Goal: Find specific page/section: Locate a particular part of the current website

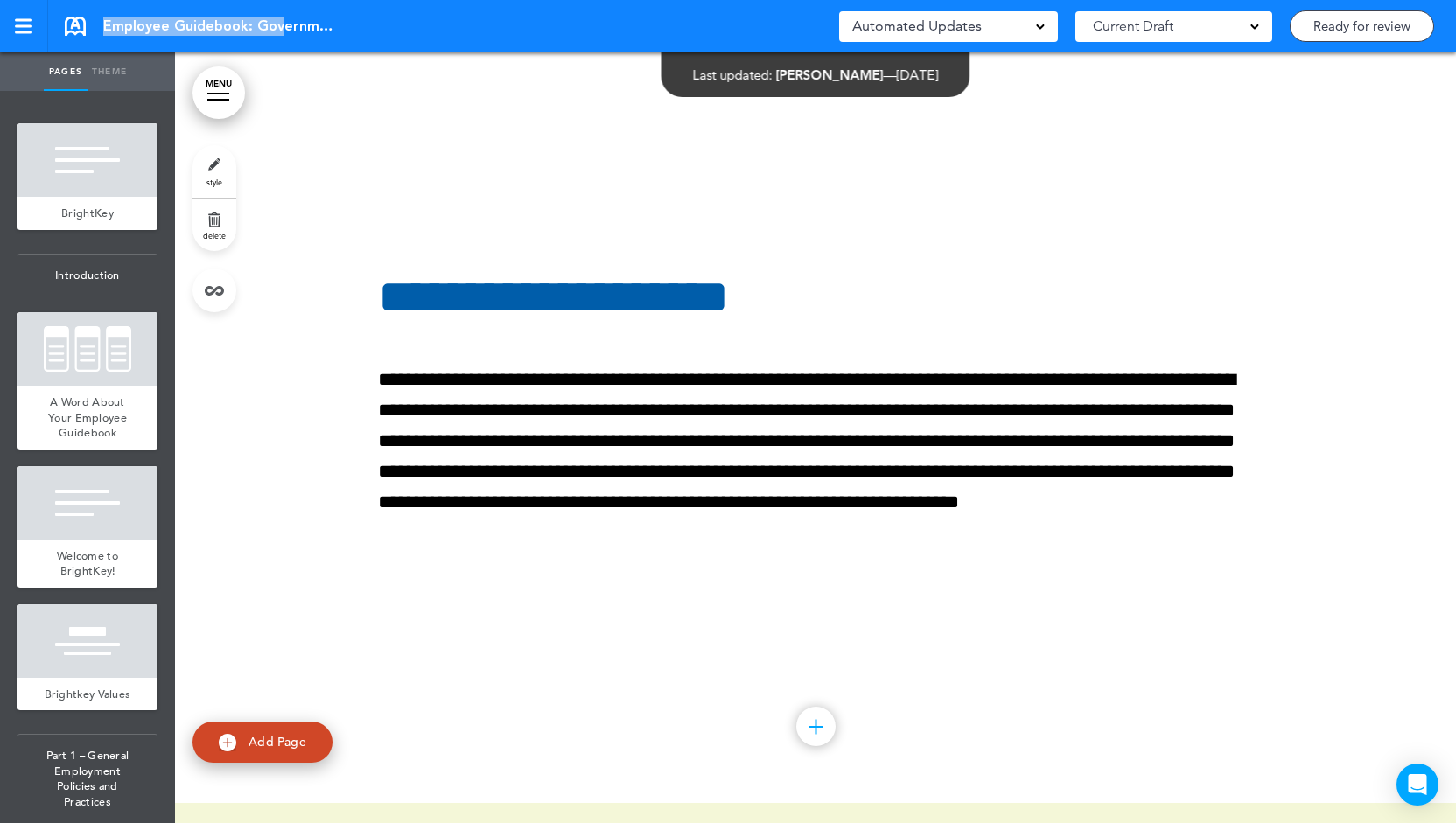
drag, startPoint x: 342, startPoint y: 26, endPoint x: 283, endPoint y: 25, distance: 59.0
click at [283, 25] on div "Employee Guidebook: Government Saved! Automated Updates 0 Auto policy updates 🎉…" at bounding box center [728, 26] width 1456 height 52
click at [272, 28] on span "Employee Guidebook: Government" at bounding box center [221, 27] width 236 height 19
click at [306, 18] on span "Employee Guidebook: Government" at bounding box center [221, 27] width 236 height 19
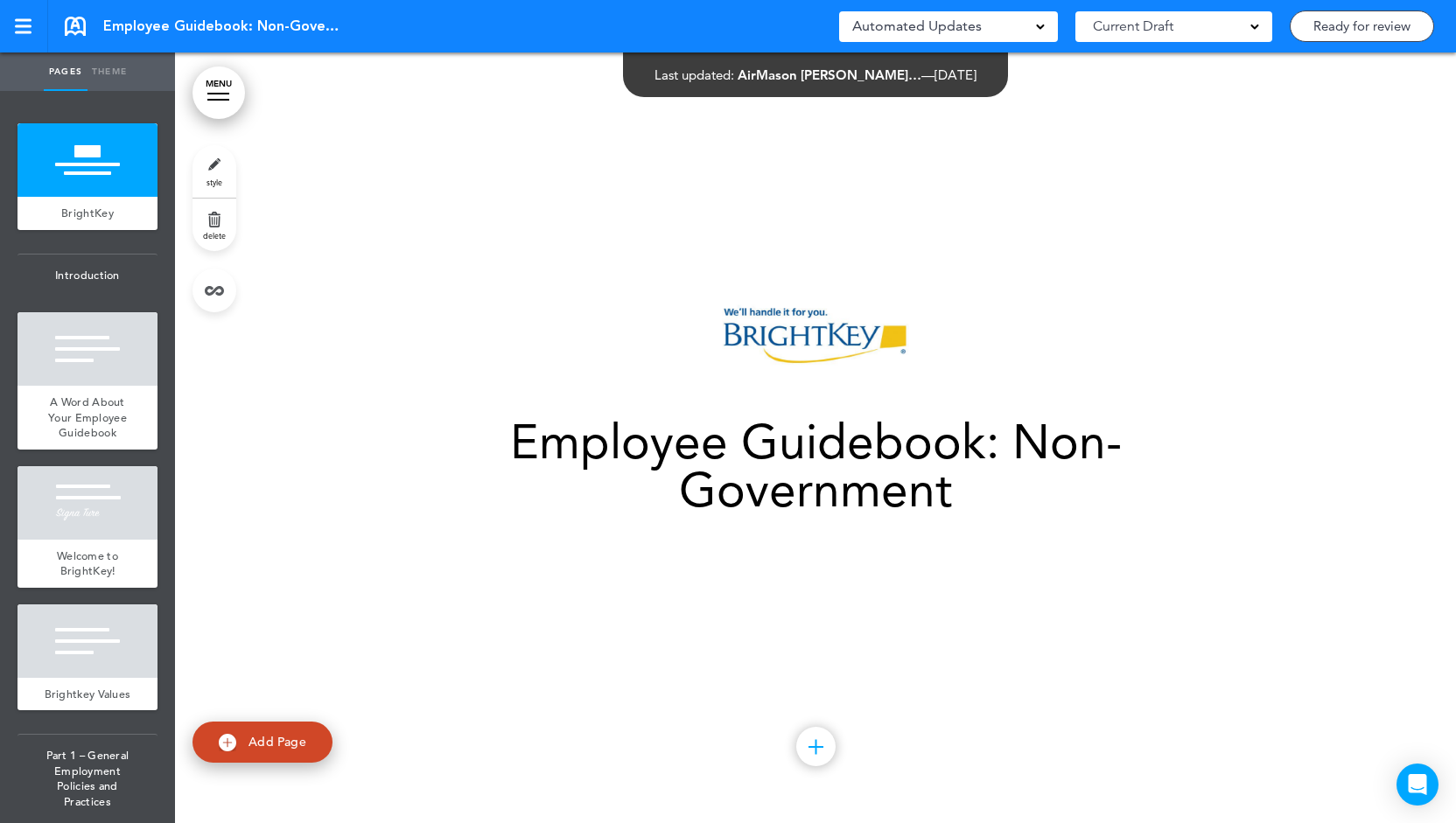
click at [560, 352] on div "Employee Guidebook: Non-Government Add collapsible section ? In order to add a …" at bounding box center [815, 439] width 875 height 399
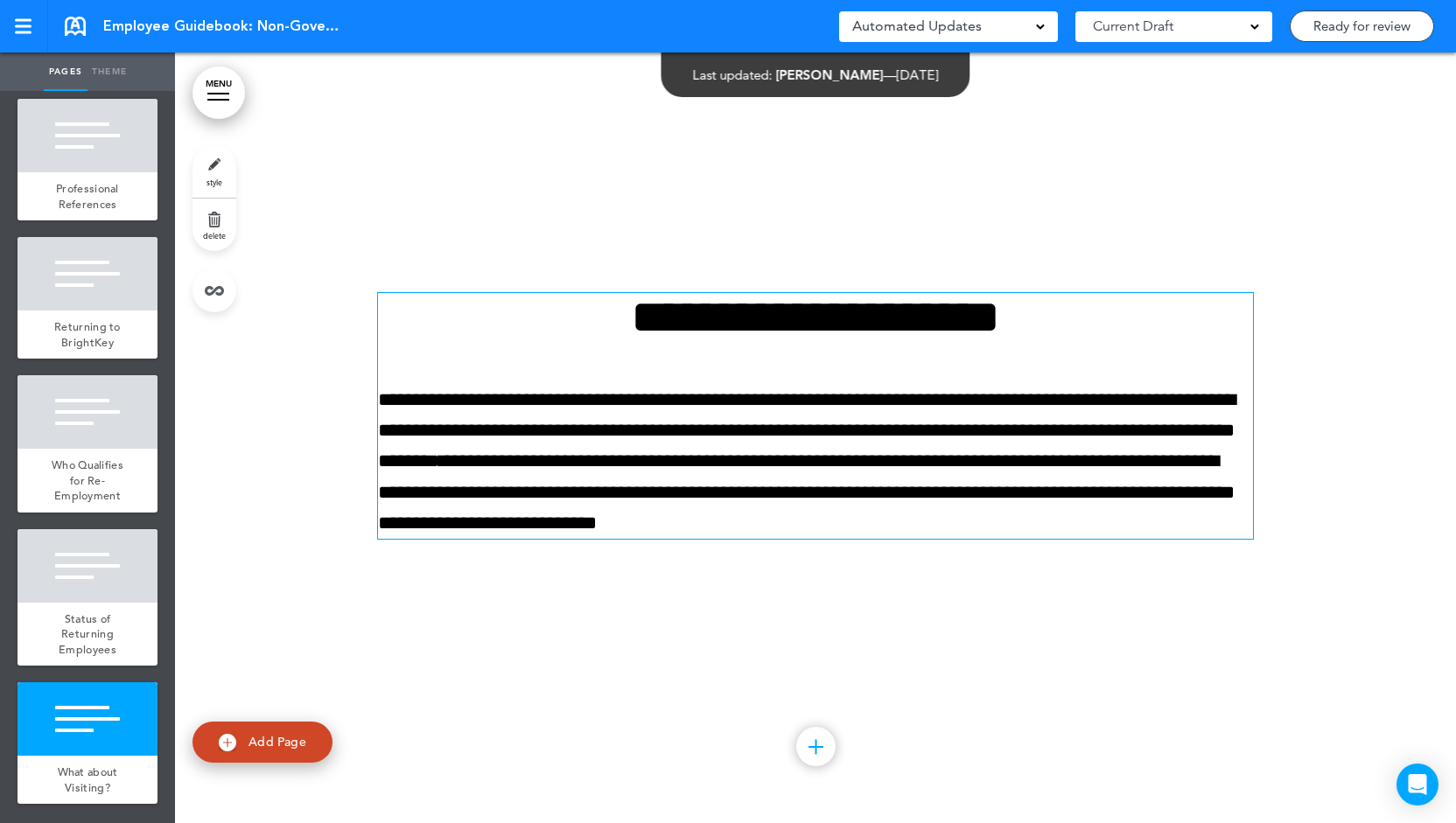
scroll to position [107395, 0]
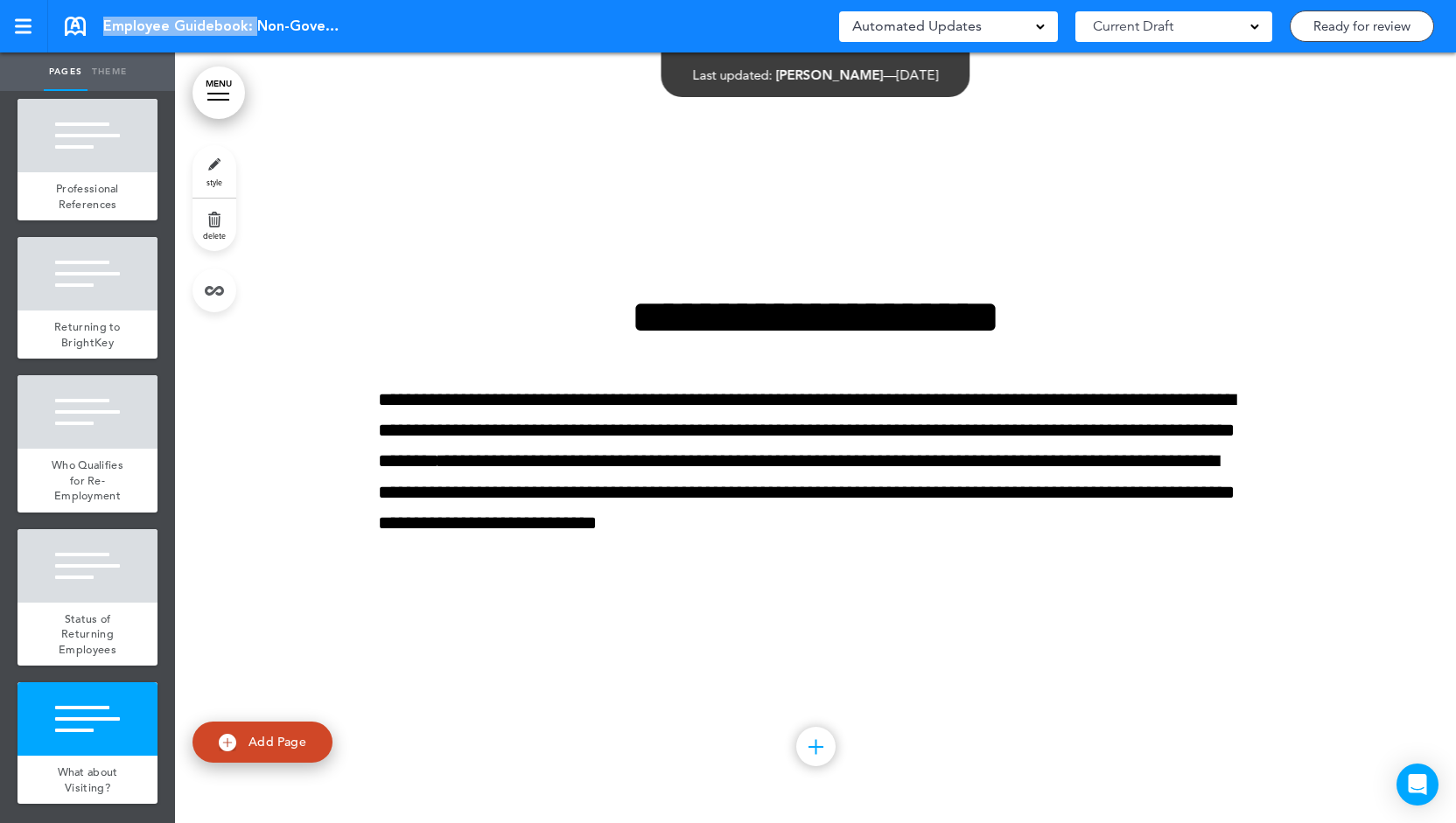
drag, startPoint x: 254, startPoint y: 25, endPoint x: 444, endPoint y: 36, distance: 190.3
click at [444, 36] on div "Employee Guidebook: Non-Government Saved! Automated Updates 0 Auto policy updat…" at bounding box center [728, 26] width 1456 height 52
click at [282, 27] on span "Employee Guidebook: Non-Government" at bounding box center [221, 27] width 236 height 19
